Goal: Find specific page/section: Find specific page/section

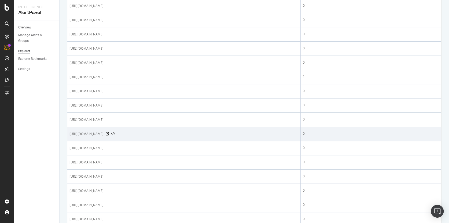
scroll to position [490, 0]
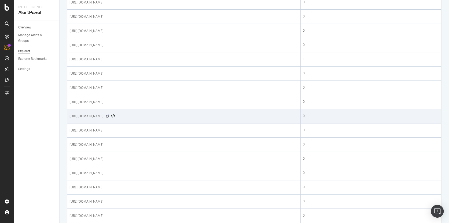
click at [109, 115] on icon at bounding box center [107, 115] width 3 height 3
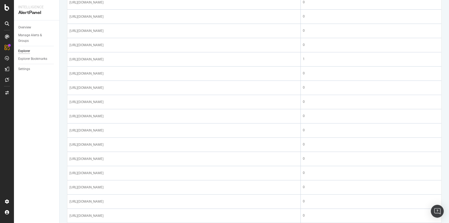
scroll to position [0, 0]
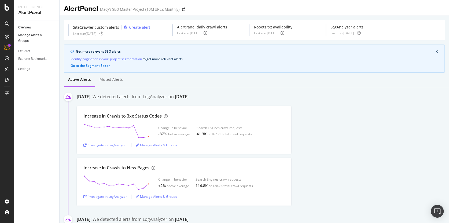
scroll to position [339, 0]
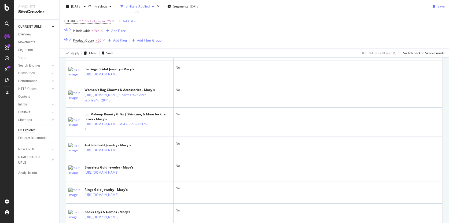
scroll to position [822, 0]
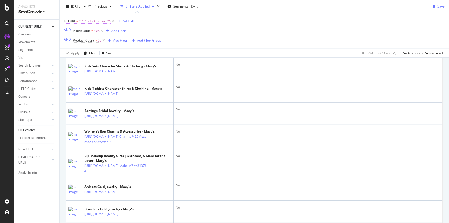
click at [98, 21] on span "^.*Product_depart.*$" at bounding box center [95, 21] width 32 height 8
drag, startPoint x: 98, startPoint y: 44, endPoint x: 87, endPoint y: 43, distance: 11.0
click at [86, 43] on input "Product_depart" at bounding box center [94, 43] width 51 height 9
click at [94, 43] on input "Product_depart" at bounding box center [94, 43] width 51 height 9
drag, startPoint x: 96, startPoint y: 43, endPoint x: 77, endPoint y: 42, distance: 18.8
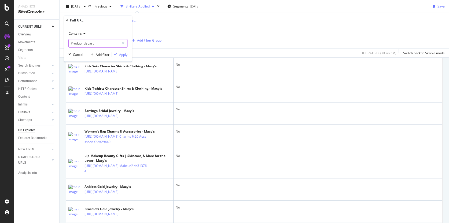
click at [77, 42] on input "Product_depart" at bounding box center [94, 43] width 51 height 9
type input "P"
type input "W"
click at [124, 53] on div "Apply" at bounding box center [123, 54] width 8 height 5
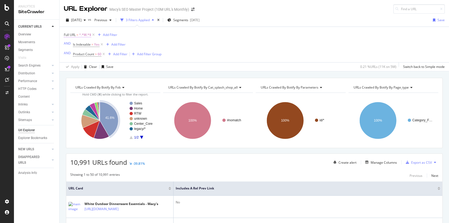
click at [84, 35] on span "^.*W.*$" at bounding box center [85, 35] width 12 height 8
click at [78, 55] on input "W" at bounding box center [94, 57] width 51 height 9
click at [80, 58] on input "W" at bounding box center [94, 57] width 51 height 9
type input "Work"
click at [122, 69] on div "Apply" at bounding box center [123, 68] width 8 height 5
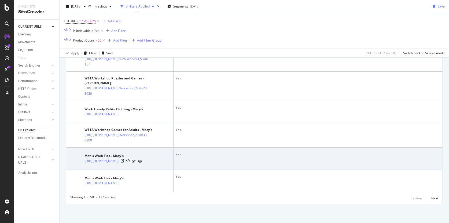
scroll to position [1453, 0]
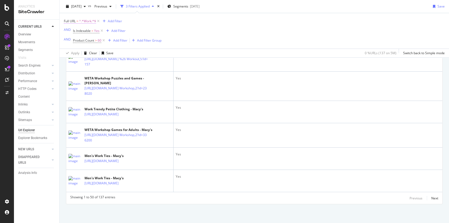
click at [84, 22] on span "^.*Work.*$" at bounding box center [87, 21] width 17 height 8
click at [87, 42] on input "Work" at bounding box center [94, 43] width 51 height 9
click at [93, 41] on input "Work" at bounding box center [94, 43] width 51 height 9
type input "Watch_"
click at [122, 54] on div "Apply" at bounding box center [123, 54] width 8 height 5
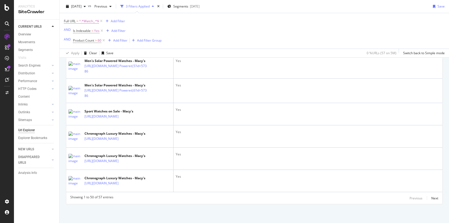
scroll to position [1372, 0]
click at [151, 21] on icon at bounding box center [151, 19] width 3 height 3
